Goal: Transaction & Acquisition: Purchase product/service

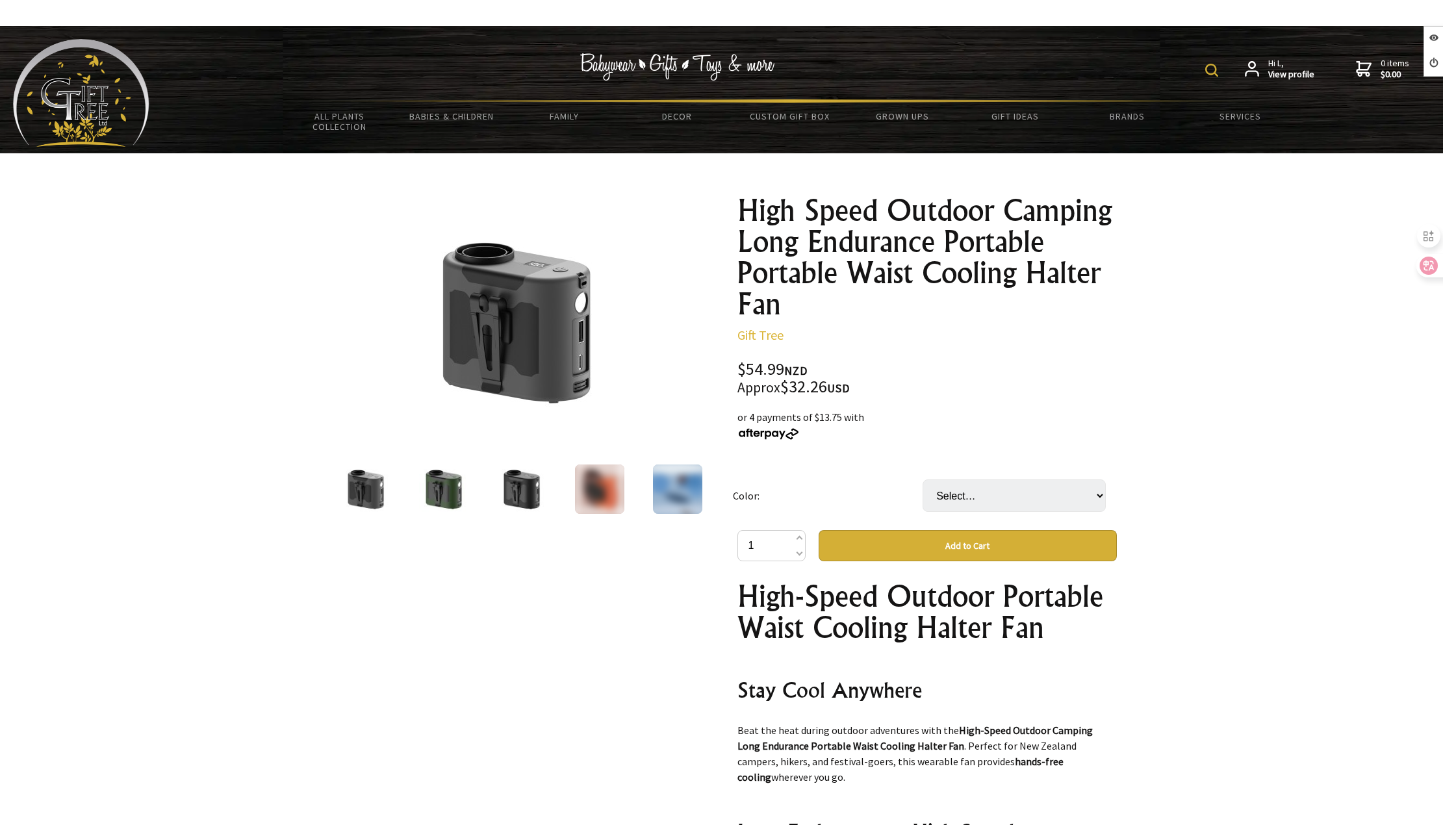
select select "Black"
click at [922, 479] on select "Select… Army Green Black Gray Orange Red" at bounding box center [1013, 495] width 183 height 32
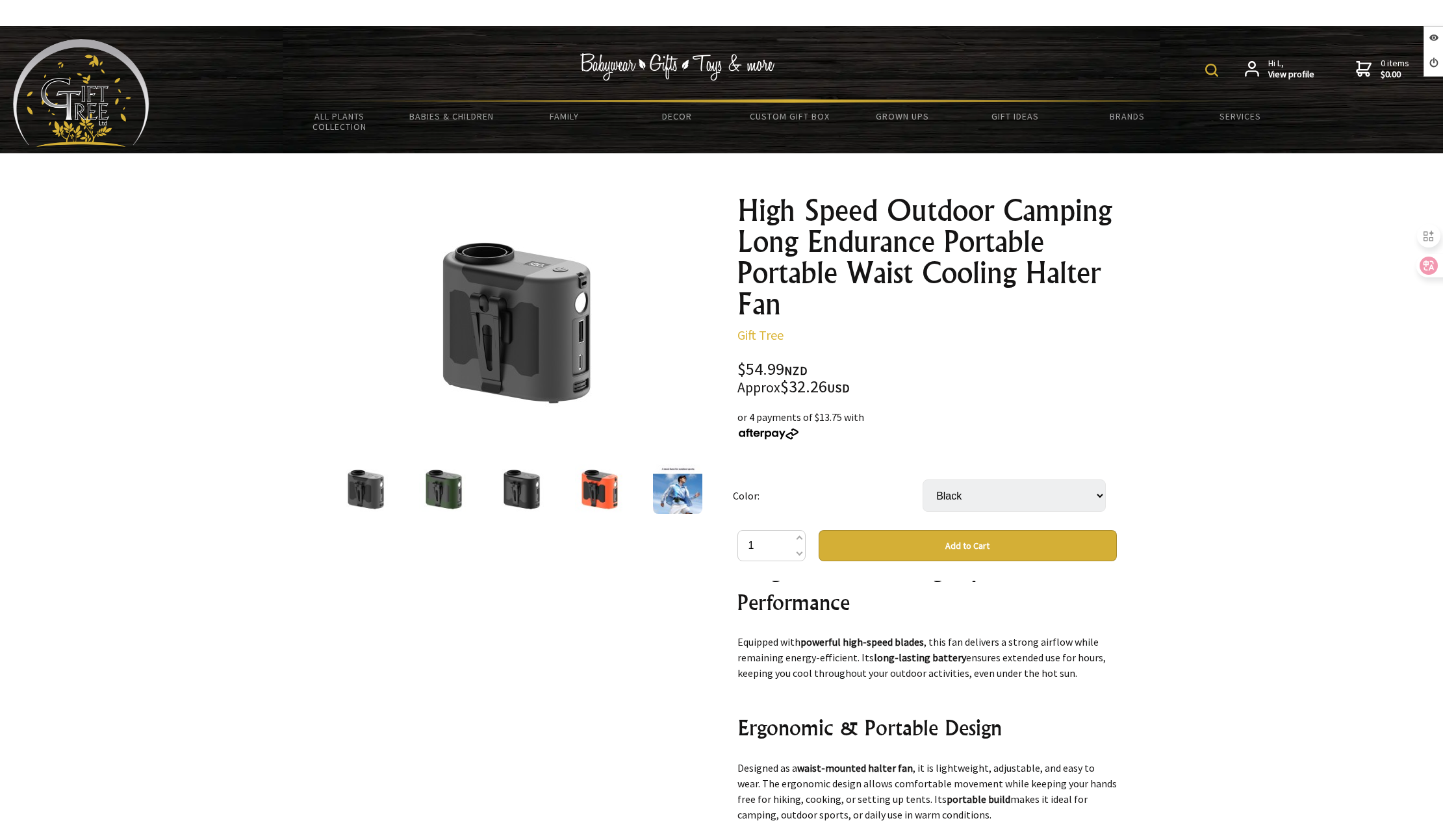
scroll to position [325, 0]
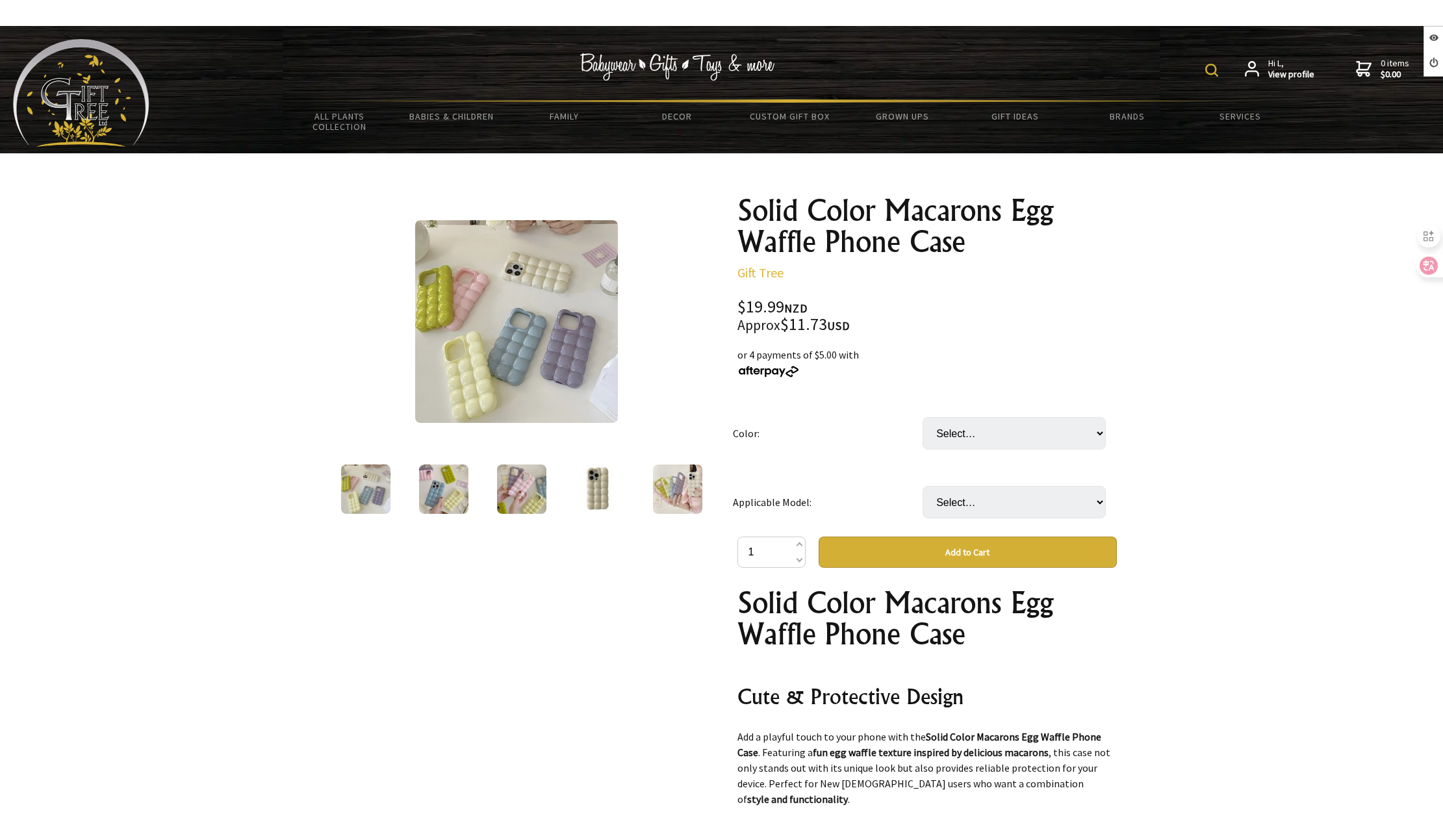
select select "Silver Electroplated"
click at [922, 417] on select "Select… Silver Electroplated" at bounding box center [1013, 433] width 183 height 32
click at [991, 498] on select "Select… 11 12 12pro 12pro max 13 13pro 13promax 14 14Pro 14pro max 15 15Pro 15p…" at bounding box center [1013, 502] width 183 height 32
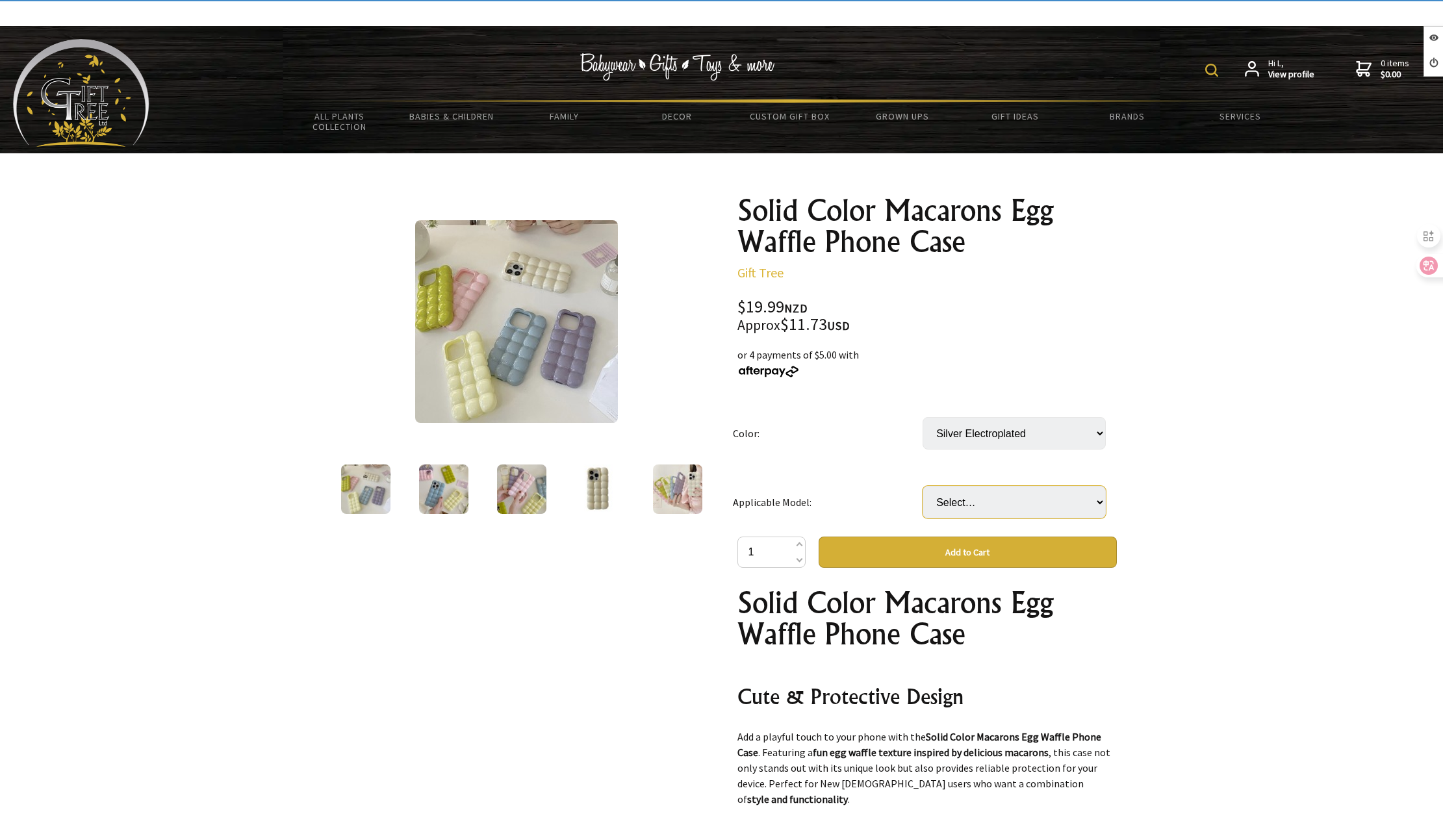
select select "12"
click at [922, 486] on select "Select… 11 12 12pro 12pro max 13 13pro 13promax 14 14Pro 14pro max 15 15Pro 15p…" at bounding box center [1013, 502] width 183 height 32
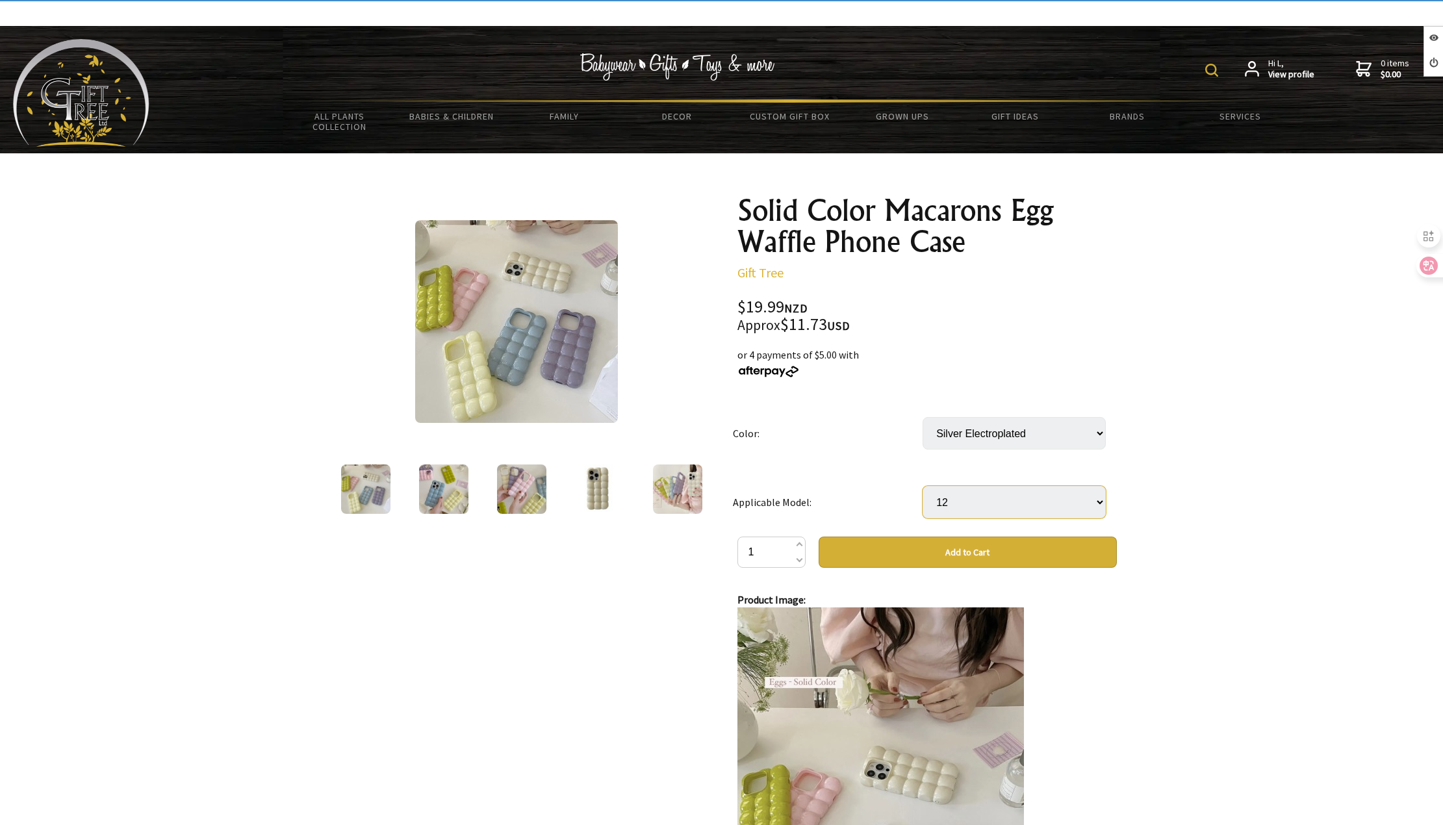
scroll to position [974, 0]
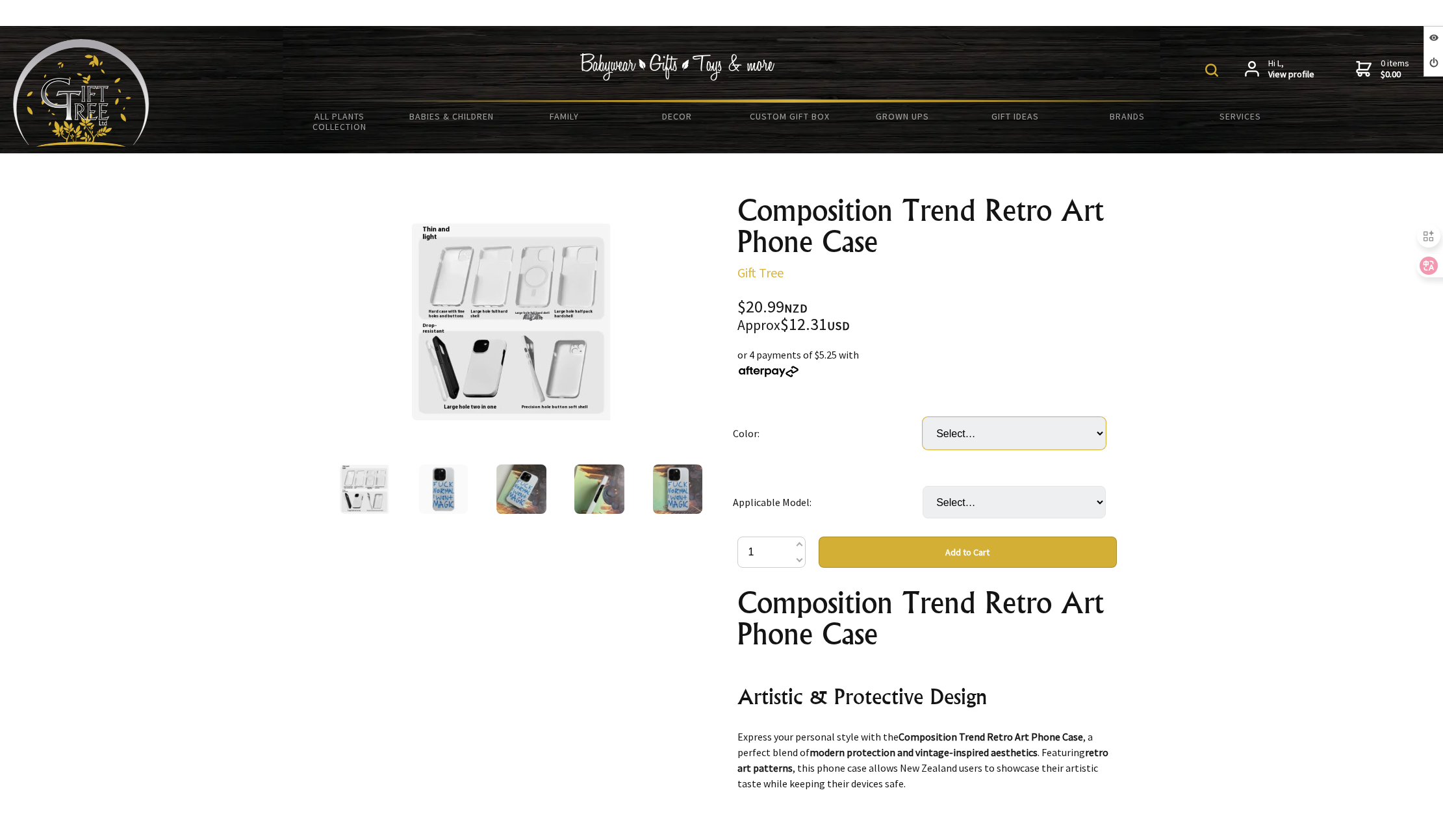
click at [1025, 443] on select "Select… All inclusive frosted surface All inclusive glossy finish Half package …" at bounding box center [1013, 433] width 183 height 32
select select "All inclusive glossy finish"
click at [922, 417] on select "Select… All inclusive frosted surface All inclusive glossy finish Half package …" at bounding box center [1013, 433] width 183 height 32
click at [1008, 507] on select "Select… IPhone12 IPhone12Pro IPhone12ProMax IPhone13 IPhone13Pro IPhone13ProMax…" at bounding box center [1013, 502] width 183 height 32
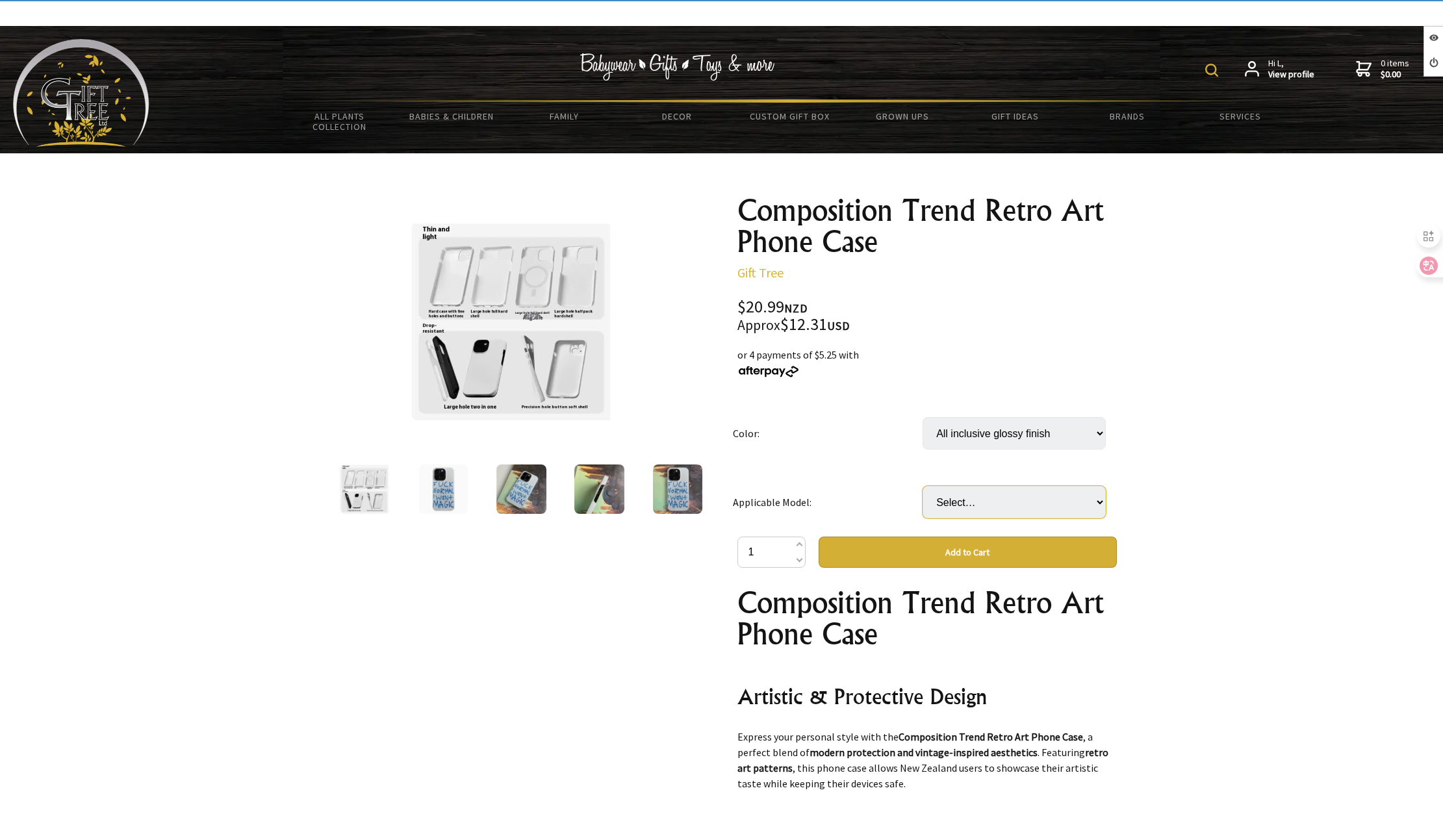
select select "IPhone13"
click at [922, 486] on select "Select… IPhone12 IPhone12Pro IPhone12ProMax IPhone13 IPhone13Pro IPhone13ProMax…" at bounding box center [1013, 502] width 183 height 32
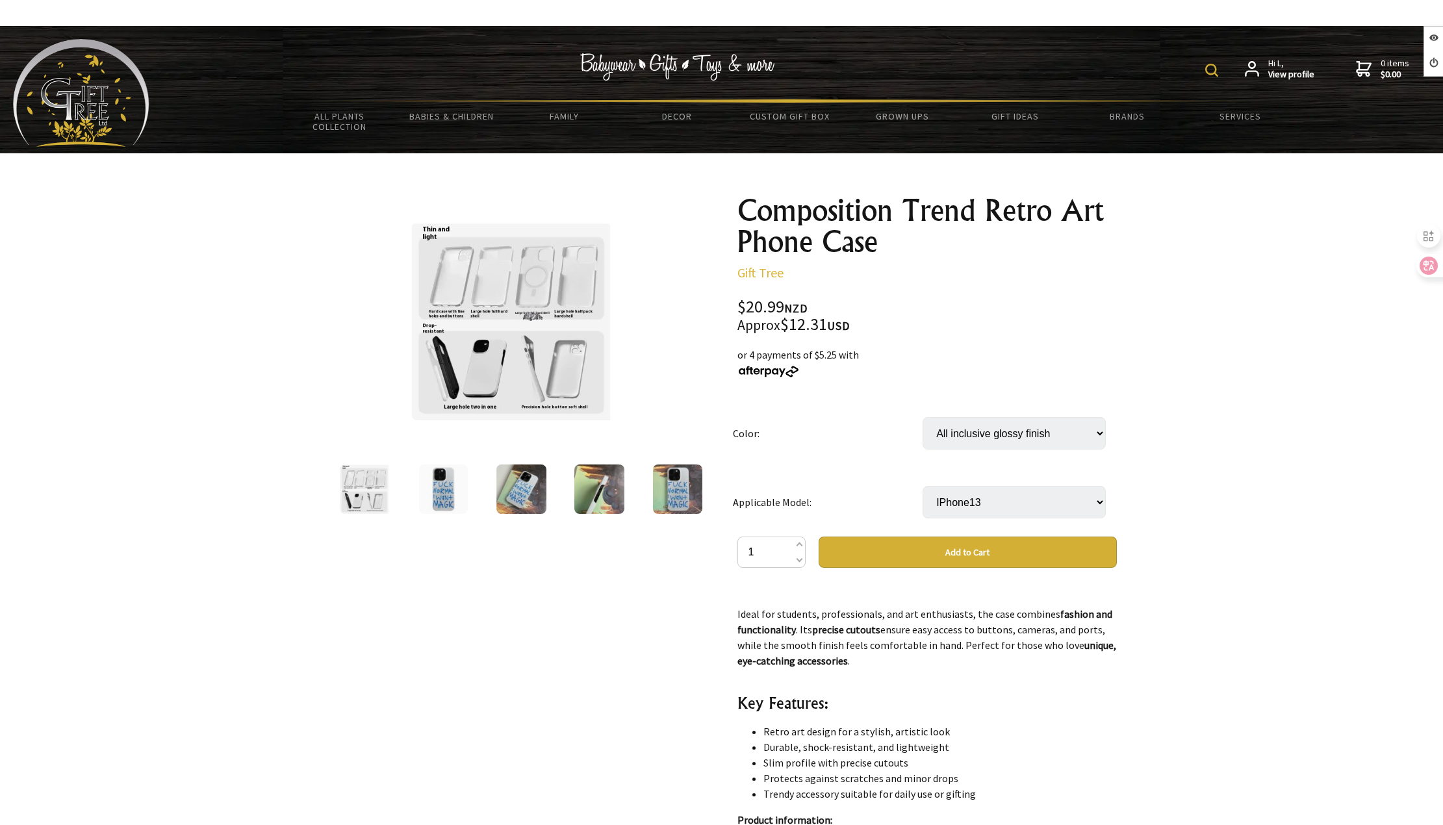
scroll to position [325, 0]
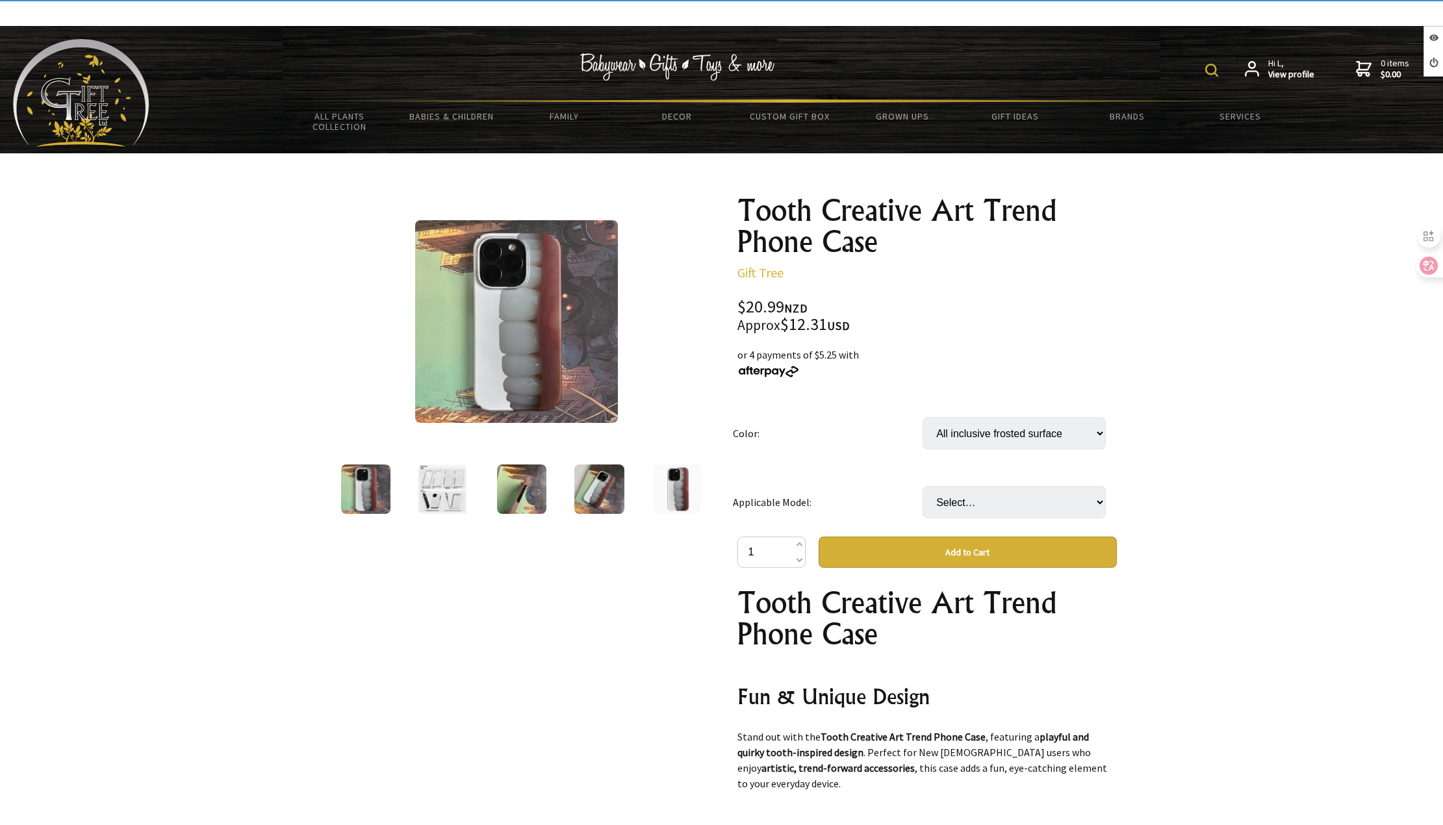
select select "All inclusive frosted surface"
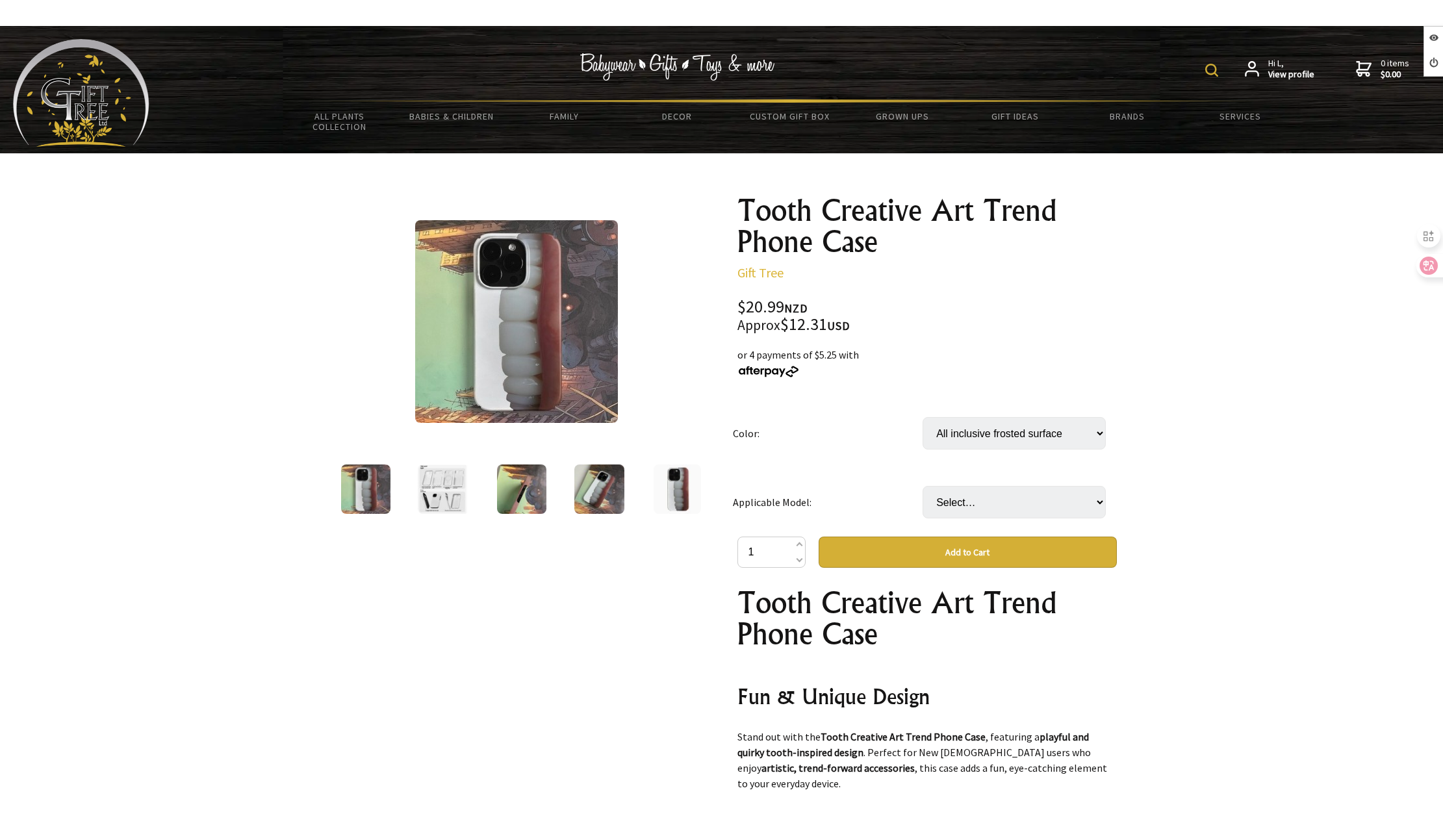
drag, startPoint x: 1003, startPoint y: 486, endPoint x: 998, endPoint y: 518, distance: 32.2
click at [1002, 489] on td "Select… IPhone12 IPhone12Pro IPhone12ProMax IPhone13 IPhone13Pro IPhone13ProMax…" at bounding box center [1017, 502] width 190 height 69
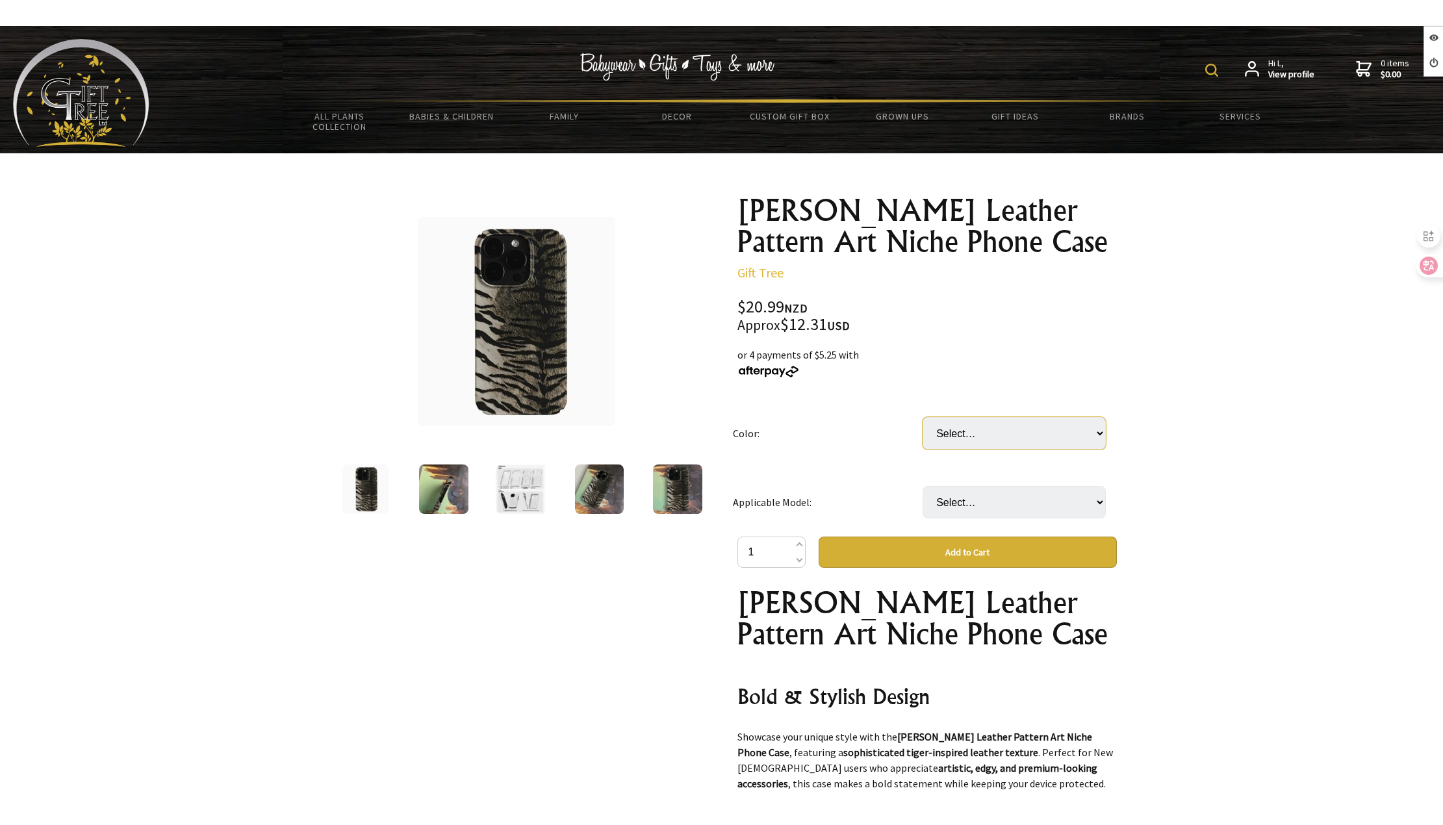
click at [1013, 423] on select "Select… All inclusive frosted surface All inclusive glossy finish Half package …" at bounding box center [1013, 433] width 183 height 32
select select "All inclusive frosted surface"
click at [922, 417] on select "Select… All inclusive frosted surface All inclusive glossy finish Half package …" at bounding box center [1013, 433] width 183 height 32
click at [1009, 500] on select "Select… IPhone12 IPhone12Pro IPhone12ProMax IPhone13 IPhone13Pro IPhone13ProMax…" at bounding box center [1013, 502] width 183 height 32
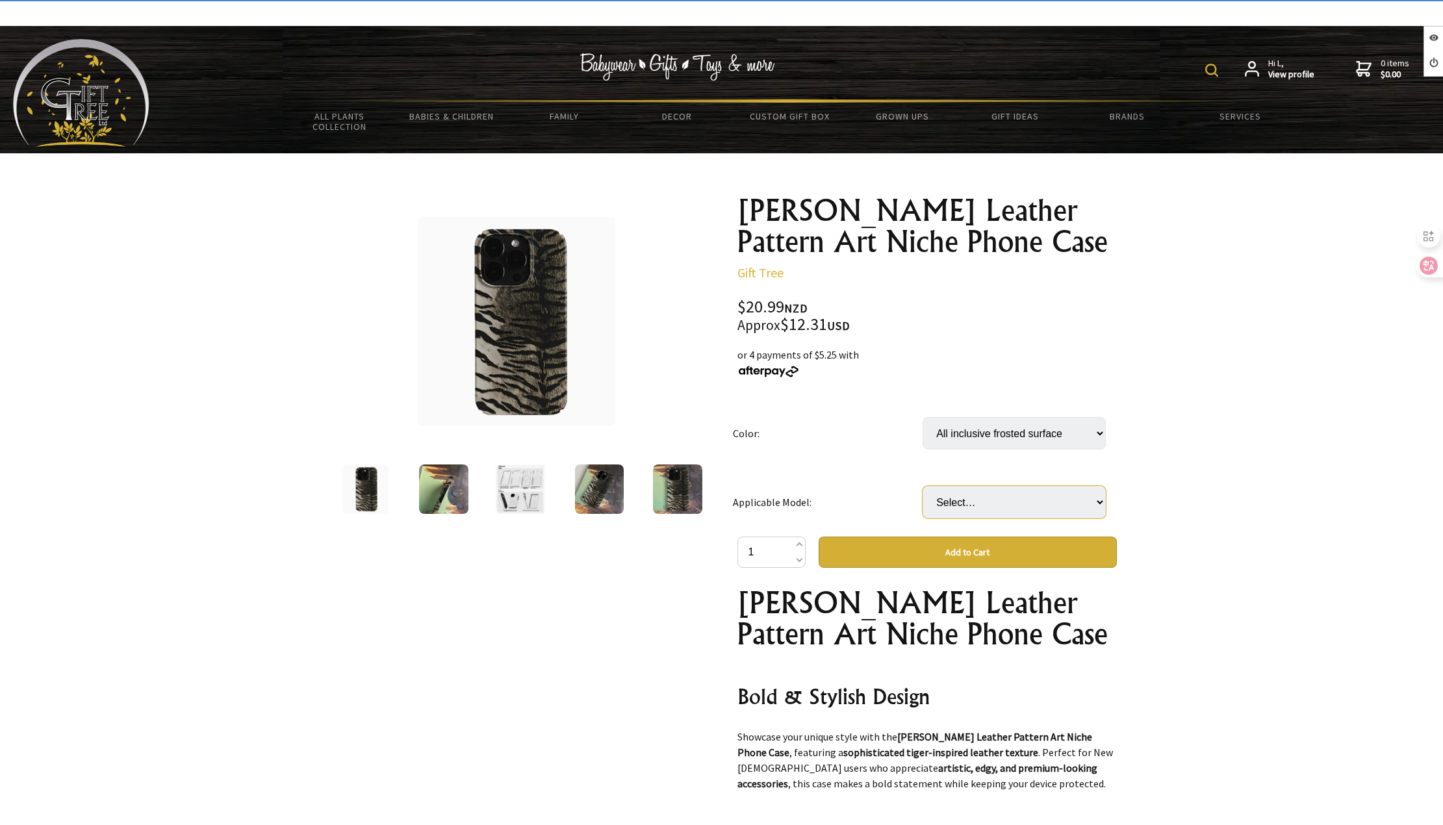
select select "IPhone13"
click at [922, 486] on select "Select… IPhone12 IPhone12Pro IPhone12ProMax IPhone13 IPhone13Pro IPhone13ProMax…" at bounding box center [1013, 502] width 183 height 32
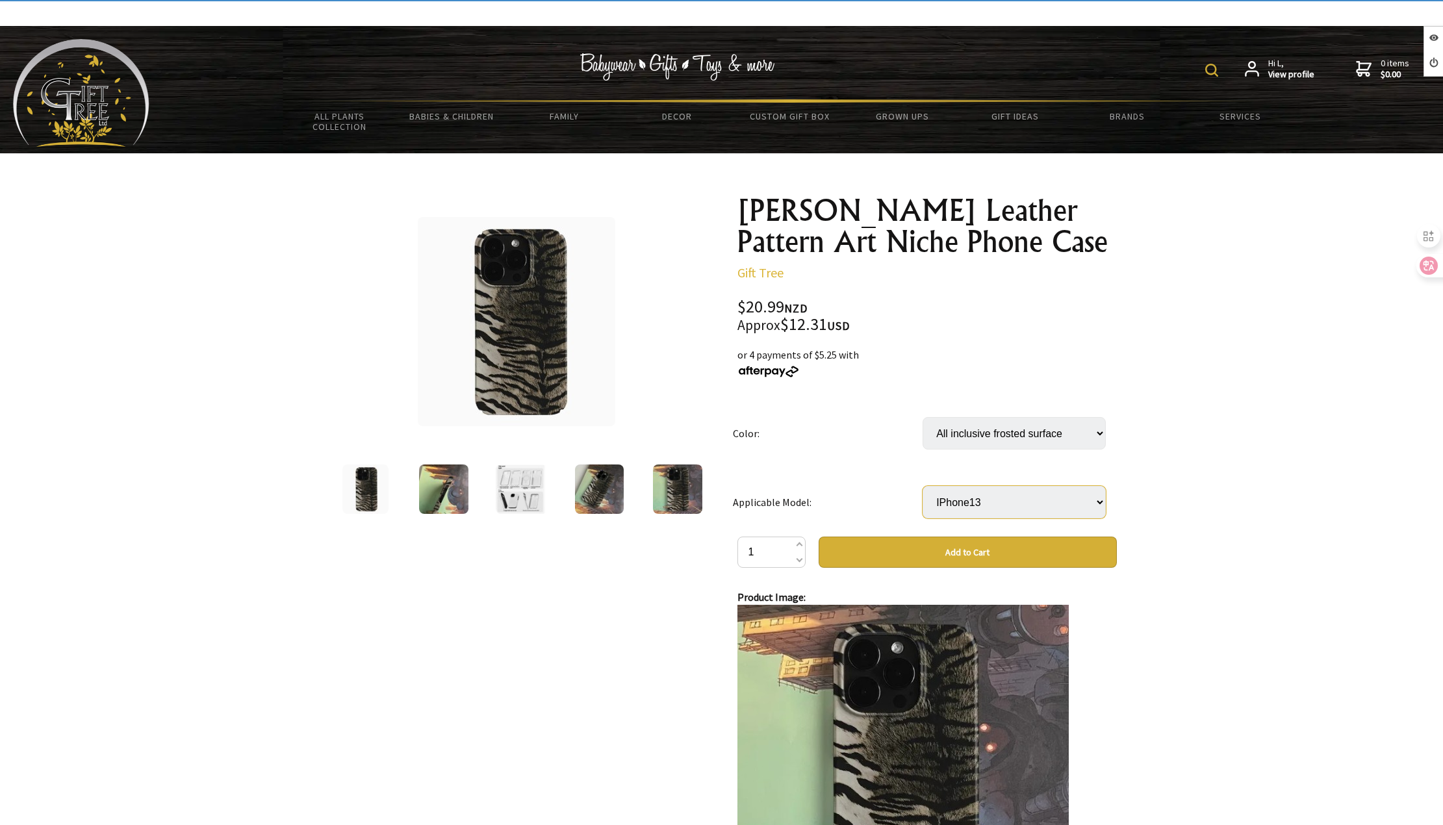
scroll to position [1039, 0]
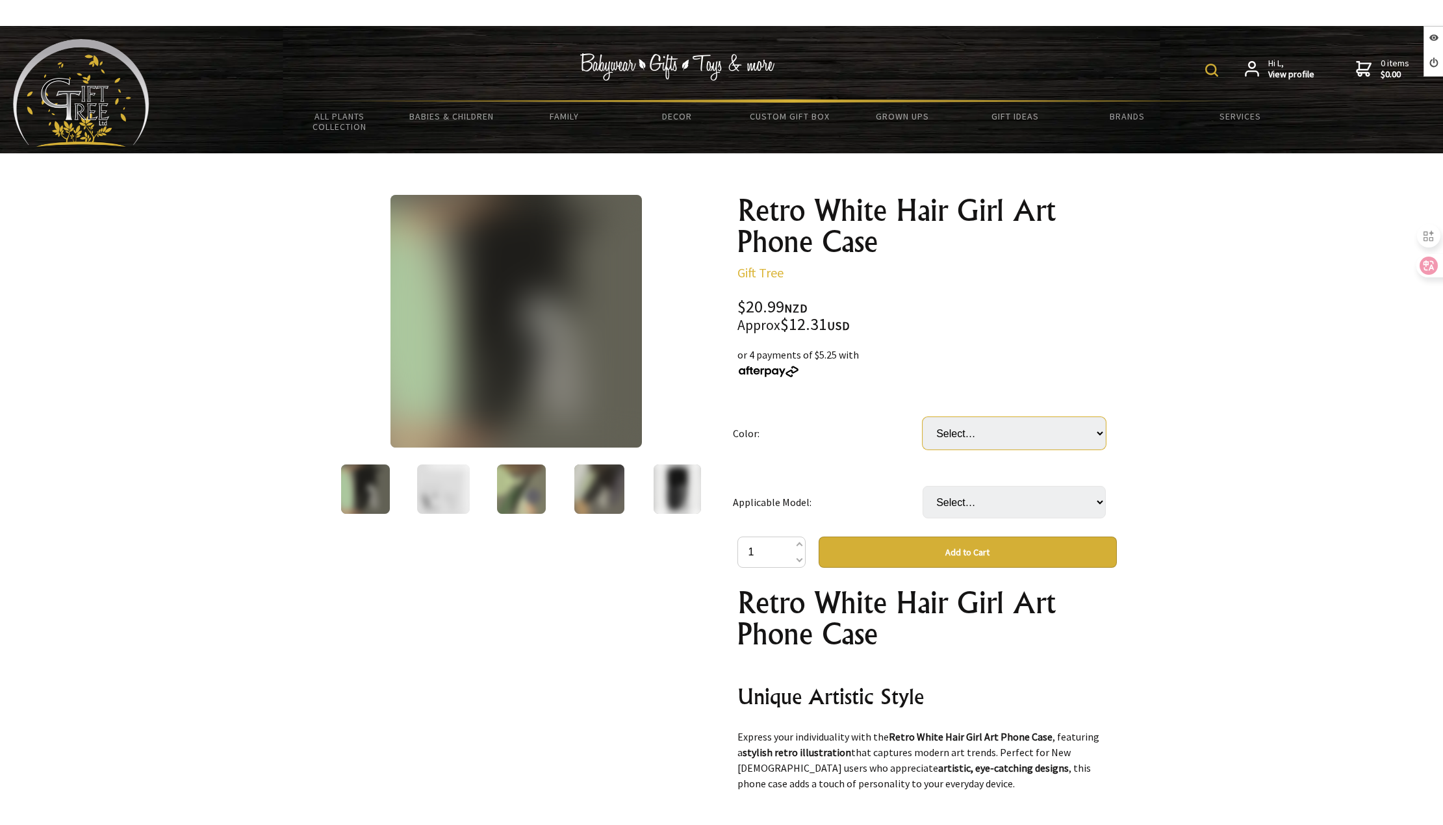
click at [1002, 429] on select "Select… All inclusive frosted surface All inclusive glossy finish Half package …" at bounding box center [1013, 433] width 183 height 32
select select "All inclusive frosted surface"
click at [922, 417] on select "Select… All inclusive frosted surface All inclusive glossy finish Half package …" at bounding box center [1013, 433] width 183 height 32
drag, startPoint x: 994, startPoint y: 494, endPoint x: 996, endPoint y: 516, distance: 21.5
click at [994, 495] on select "Select… IPhone12 IPhone12Pro IPhone12ProMax IPhone13 IPhone13Pro IPhone13ProMax…" at bounding box center [1013, 502] width 183 height 32
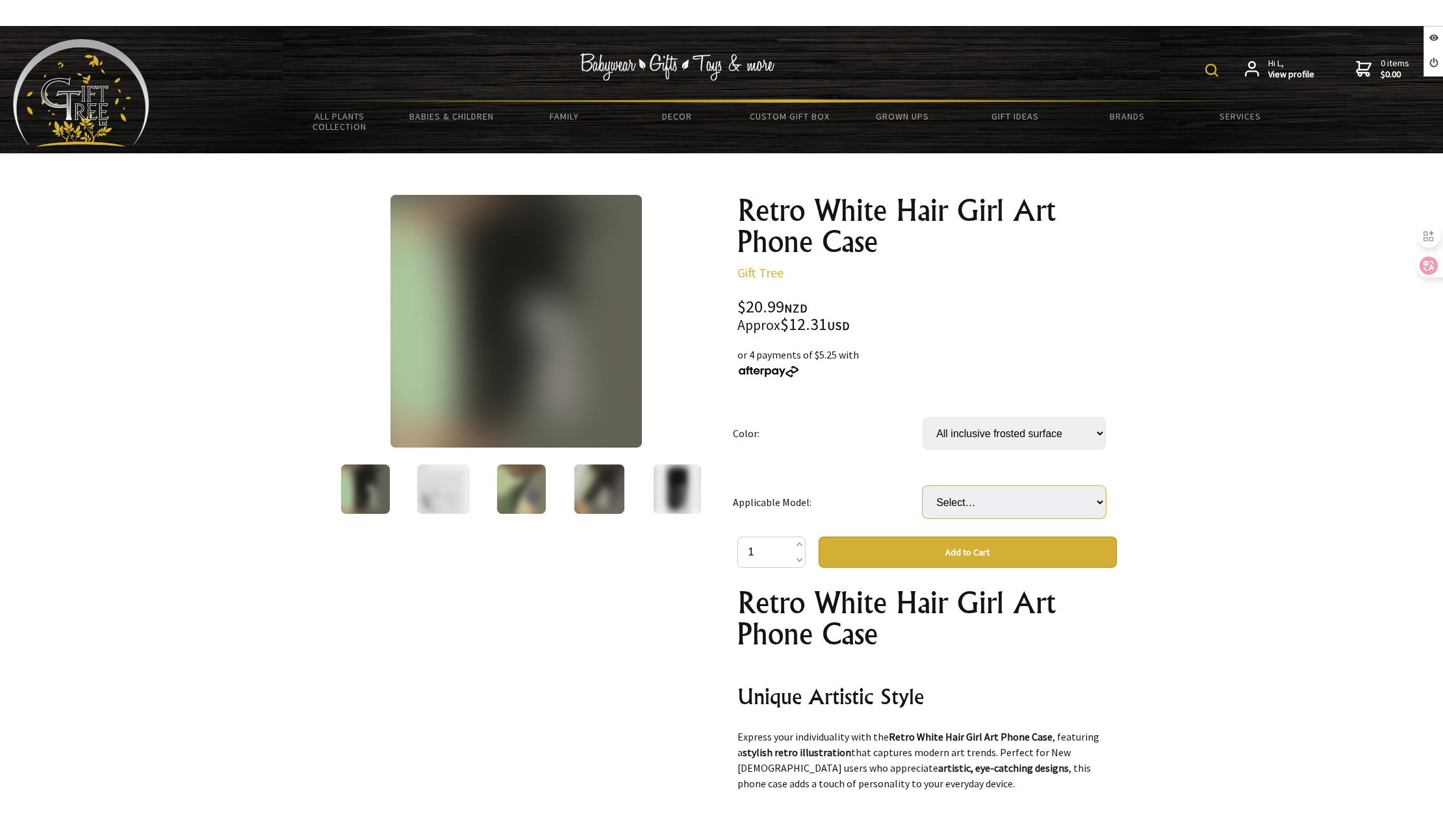
select select "IPhone13"
click at [922, 486] on select "Select… IPhone12 IPhone12Pro IPhone12ProMax IPhone13 IPhone13Pro IPhone13ProMax…" at bounding box center [1013, 502] width 183 height 32
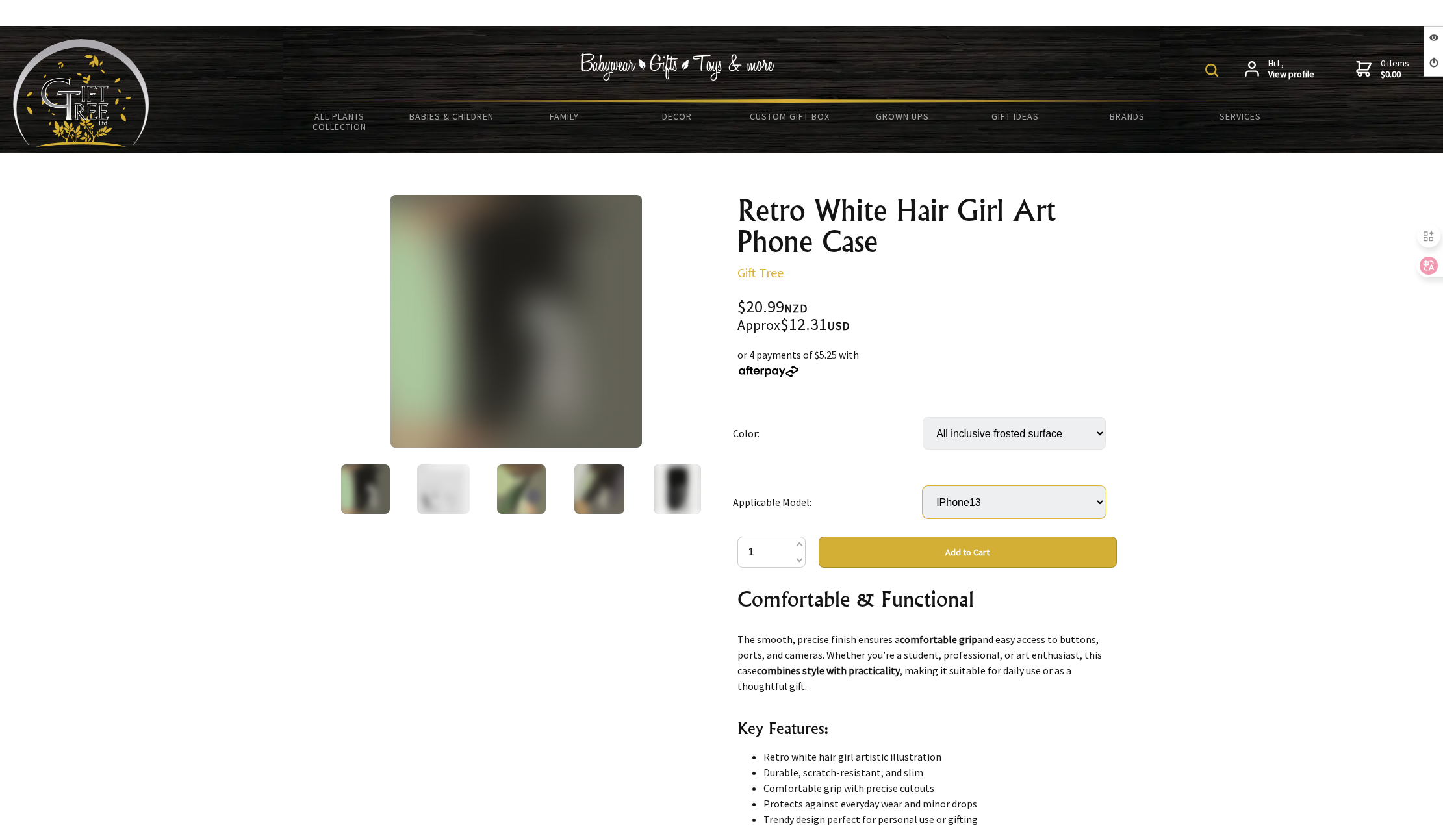
scroll to position [390, 0]
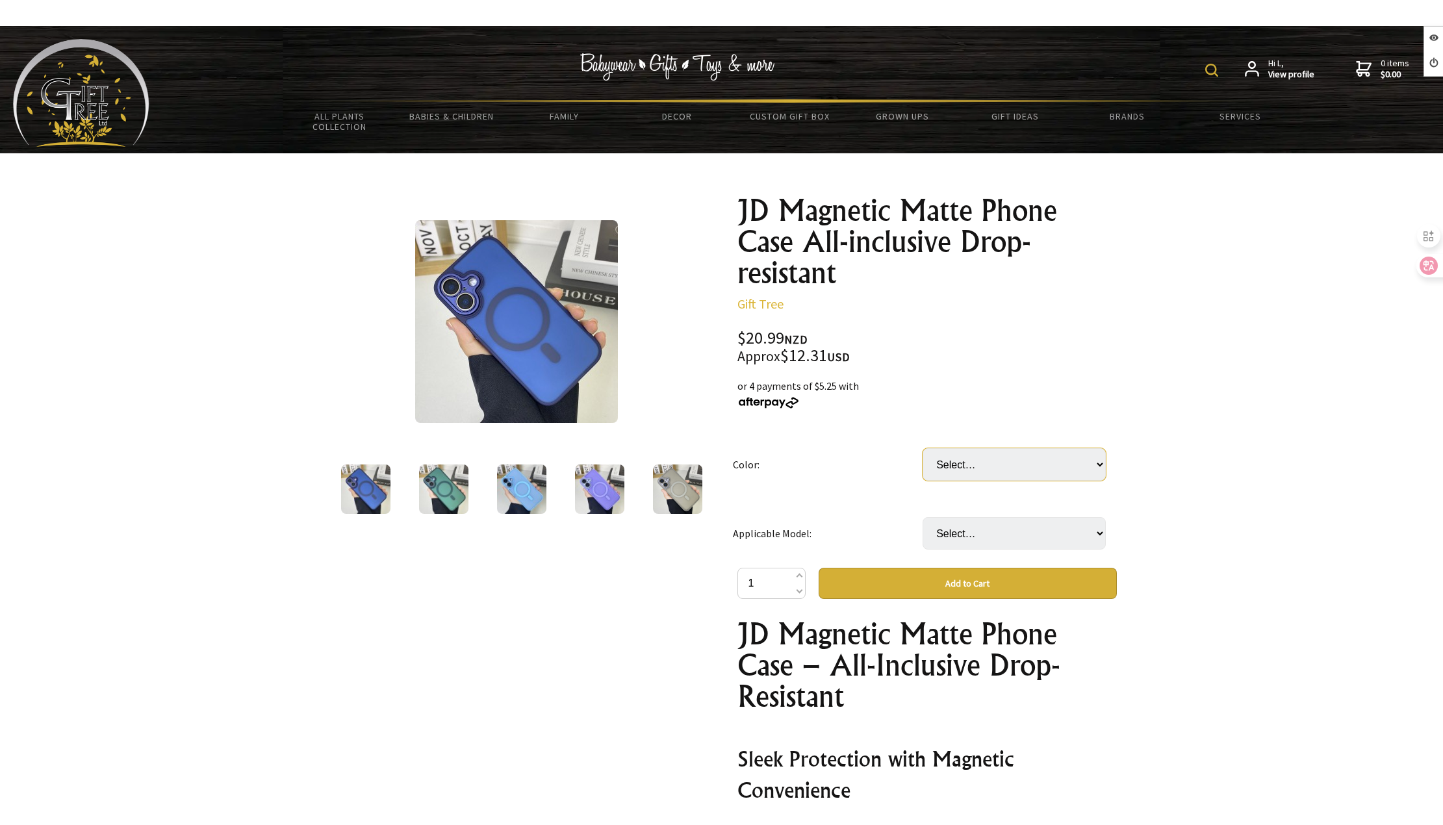
click at [998, 454] on select "Select… Black Dark Blue Dark Green Dark Purple Far Peak Blue Light Green Light …" at bounding box center [1013, 464] width 183 height 32
select select "Black"
click at [922, 448] on select "Select… Black Dark Blue Dark Green Dark Purple Far Peak Blue Light Green Light …" at bounding box center [1013, 464] width 183 height 32
click at [998, 527] on select "Select… IPhone14promax IPhone15 IPhone15plus IPhone15pro IPhone15promax IPhone1…" at bounding box center [1013, 533] width 183 height 32
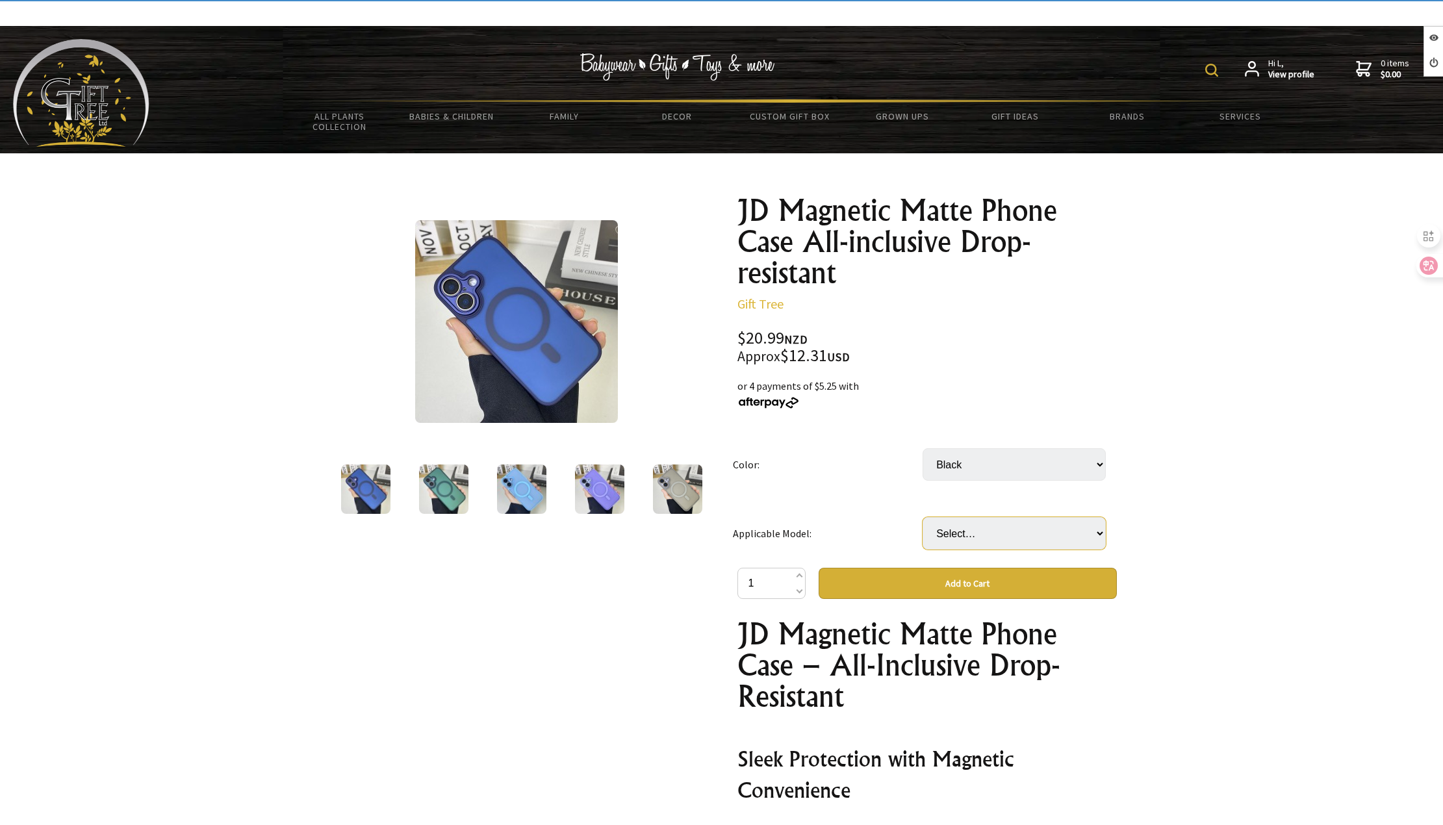
select select "IPhone16"
click at [922, 517] on select "Select… IPhone14promax IPhone15 IPhone15plus IPhone15pro IPhone15promax IPhone1…" at bounding box center [1013, 533] width 183 height 32
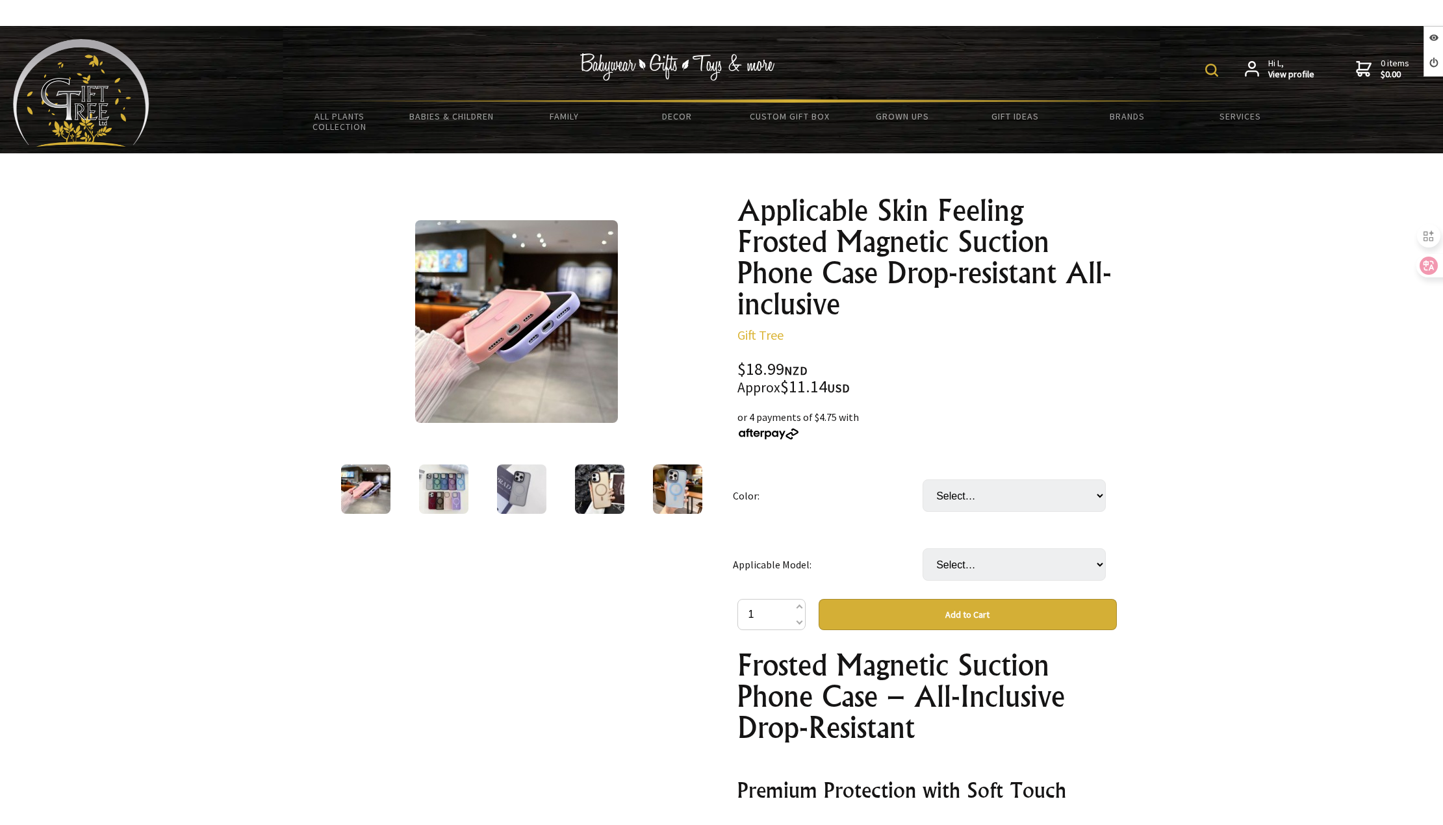
select select "Dark Purple"
click at [922, 479] on select "Select… Black Cangling Green Dark Purple Desert Gold Far Peak Blue Light Purple…" at bounding box center [1013, 495] width 183 height 32
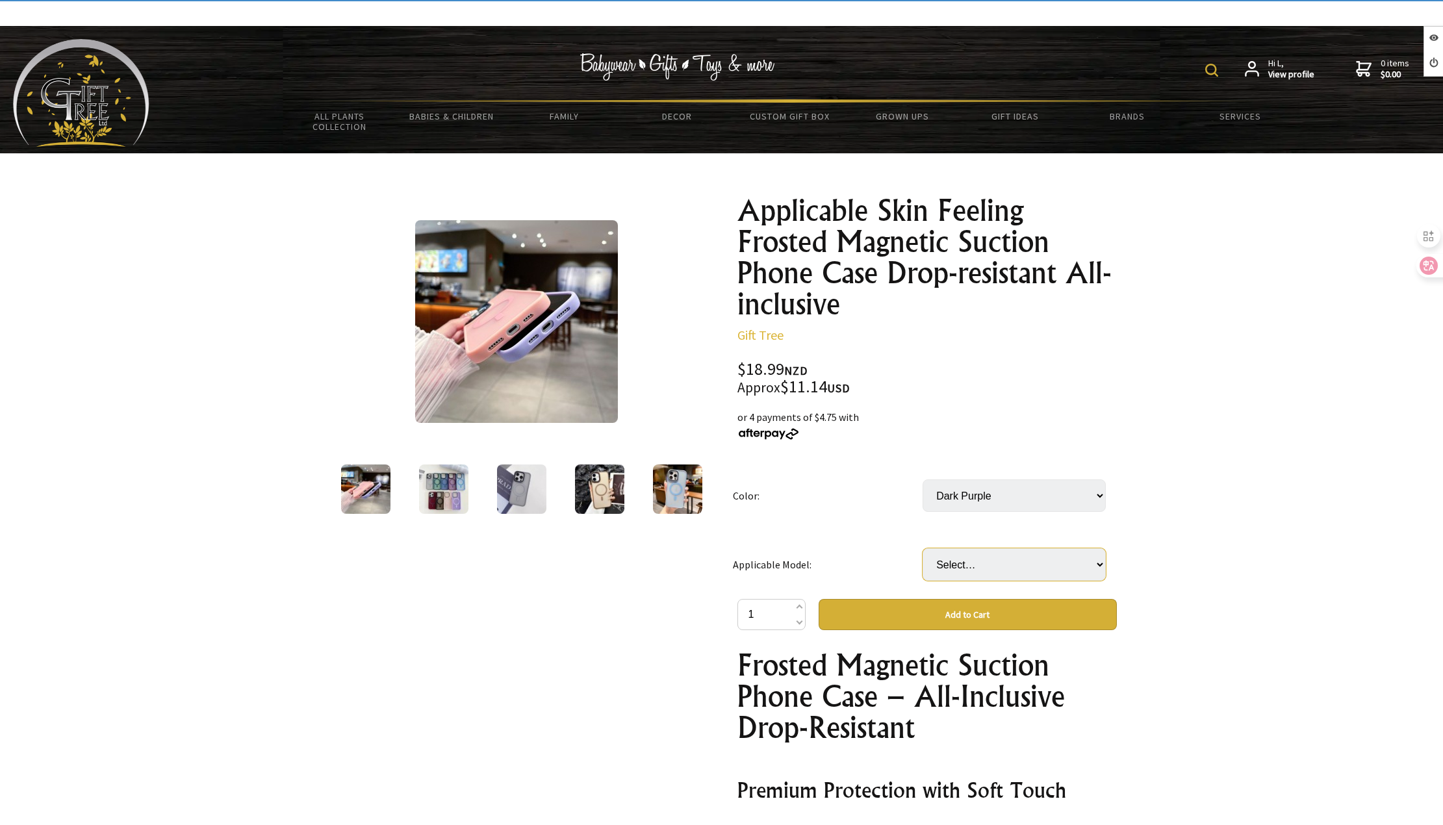
click at [983, 565] on select "Select… IPhone16PLUS IPhone16PRO IPhone16PROMAX" at bounding box center [1013, 564] width 183 height 32
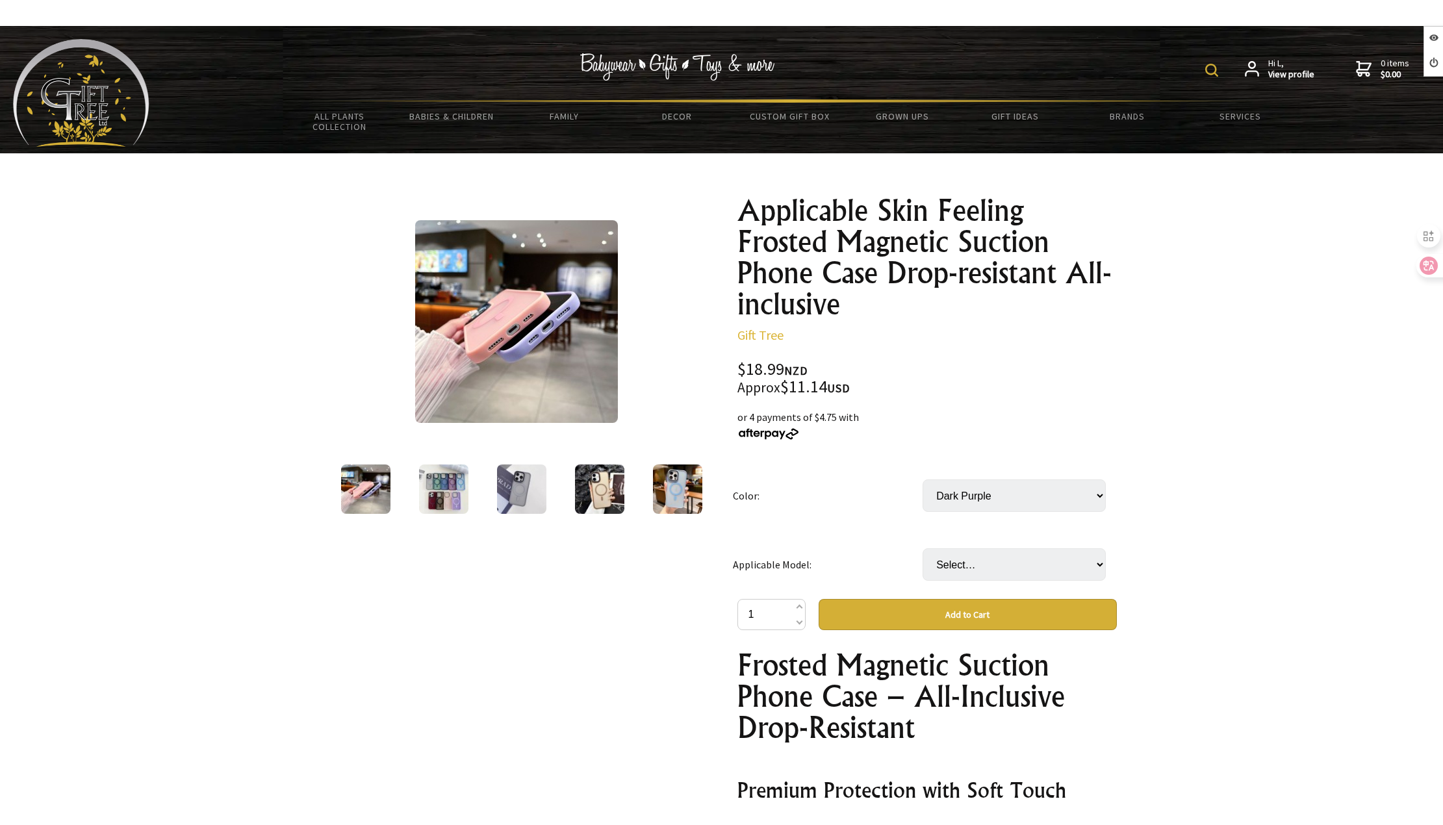
click at [975, 620] on button "Add to Cart" at bounding box center [968, 614] width 298 height 31
click at [969, 570] on select "Select… IPhone16PLUS IPhone16PRO IPhone16PROMAX" at bounding box center [1013, 564] width 183 height 32
select select "IPhone16PRO"
click at [922, 548] on select "Select… IPhone16PLUS IPhone16PRO IPhone16PROMAX" at bounding box center [1013, 564] width 183 height 32
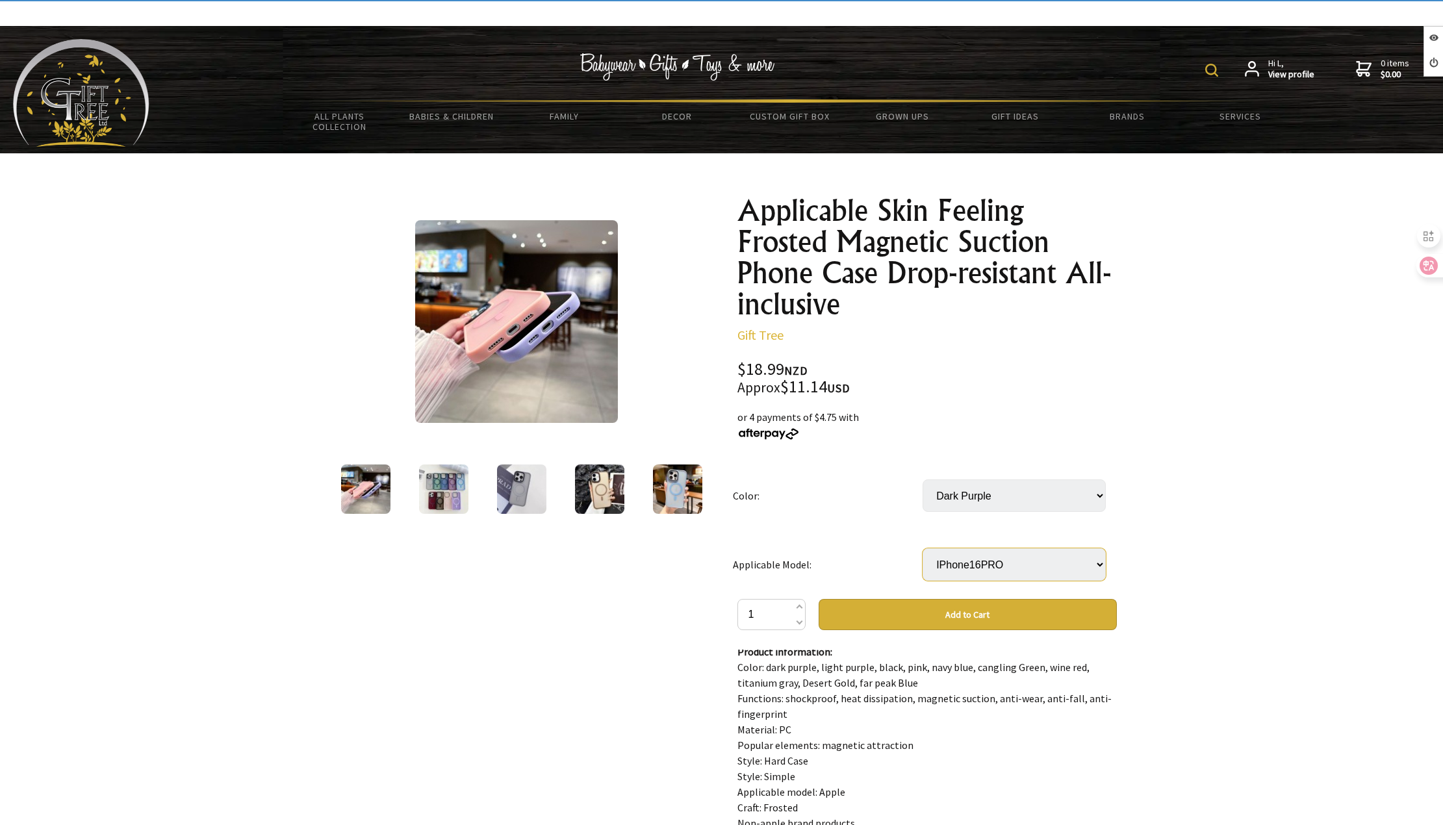
scroll to position [974, 0]
